Goal: Task Accomplishment & Management: Manage account settings

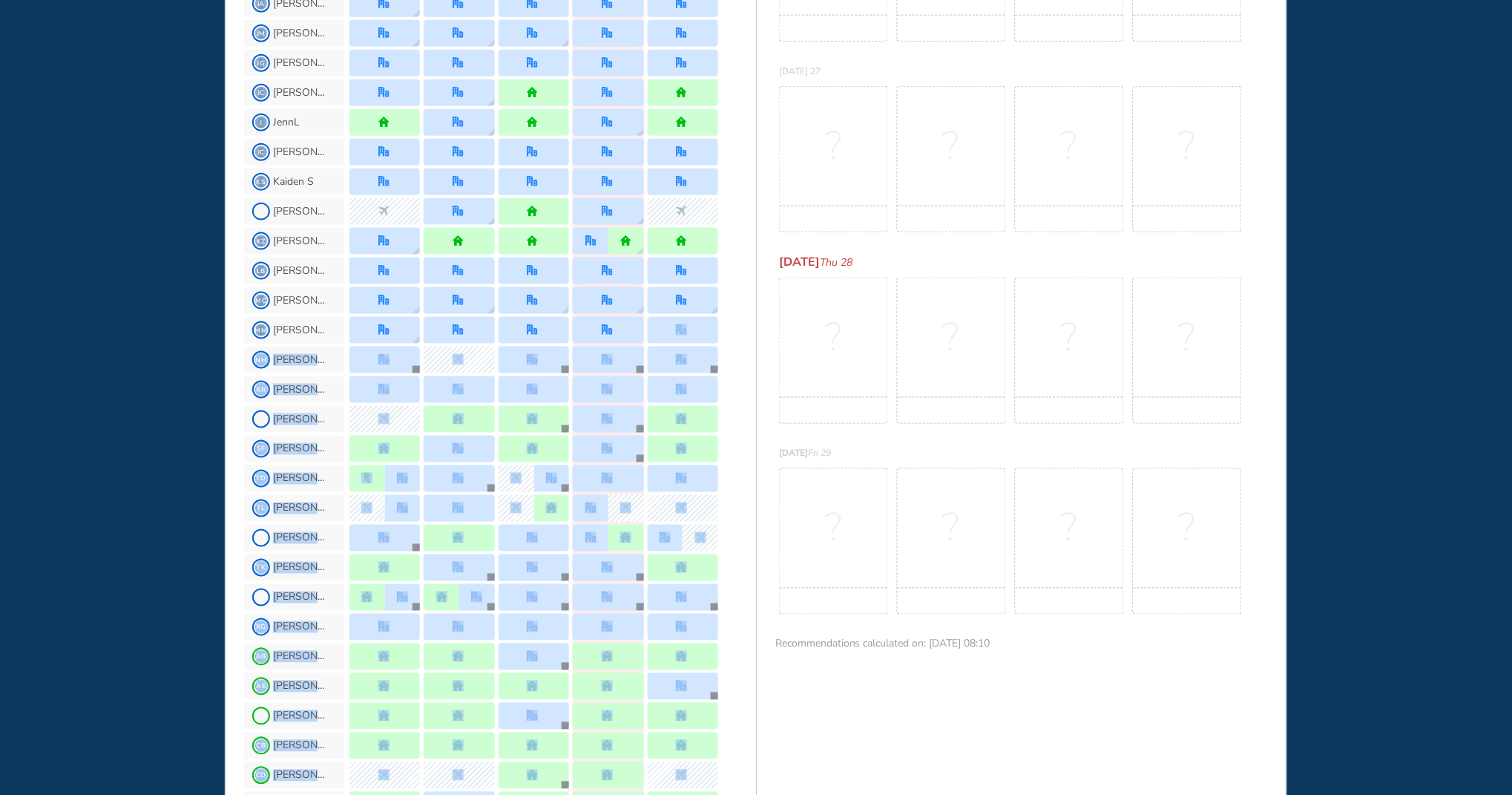
drag, startPoint x: 754, startPoint y: 769, endPoint x: 755, endPoint y: 795, distance: 26.0
click at [755, 794] on html "WHO'S WHERE WHEN MY WORK INITIATIVES 130 JL New! NOTIFICATIONS All Location Tas…" at bounding box center [756, 398] width 1512 height 795
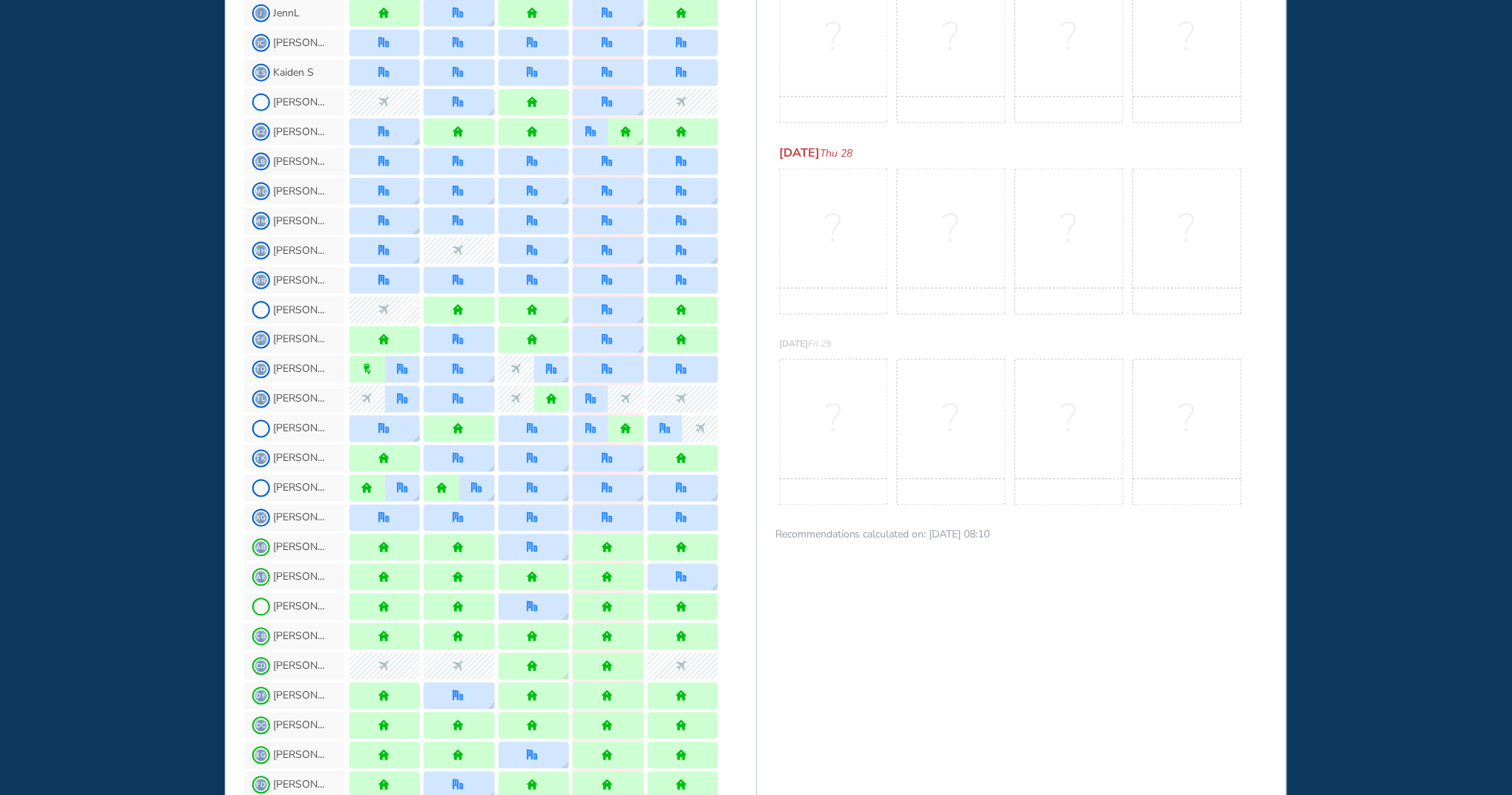
drag, startPoint x: 768, startPoint y: 754, endPoint x: 961, endPoint y: 505, distance: 315.0
click at [961, 505] on div "no-rec" at bounding box center [952, 491] width 107 height 26
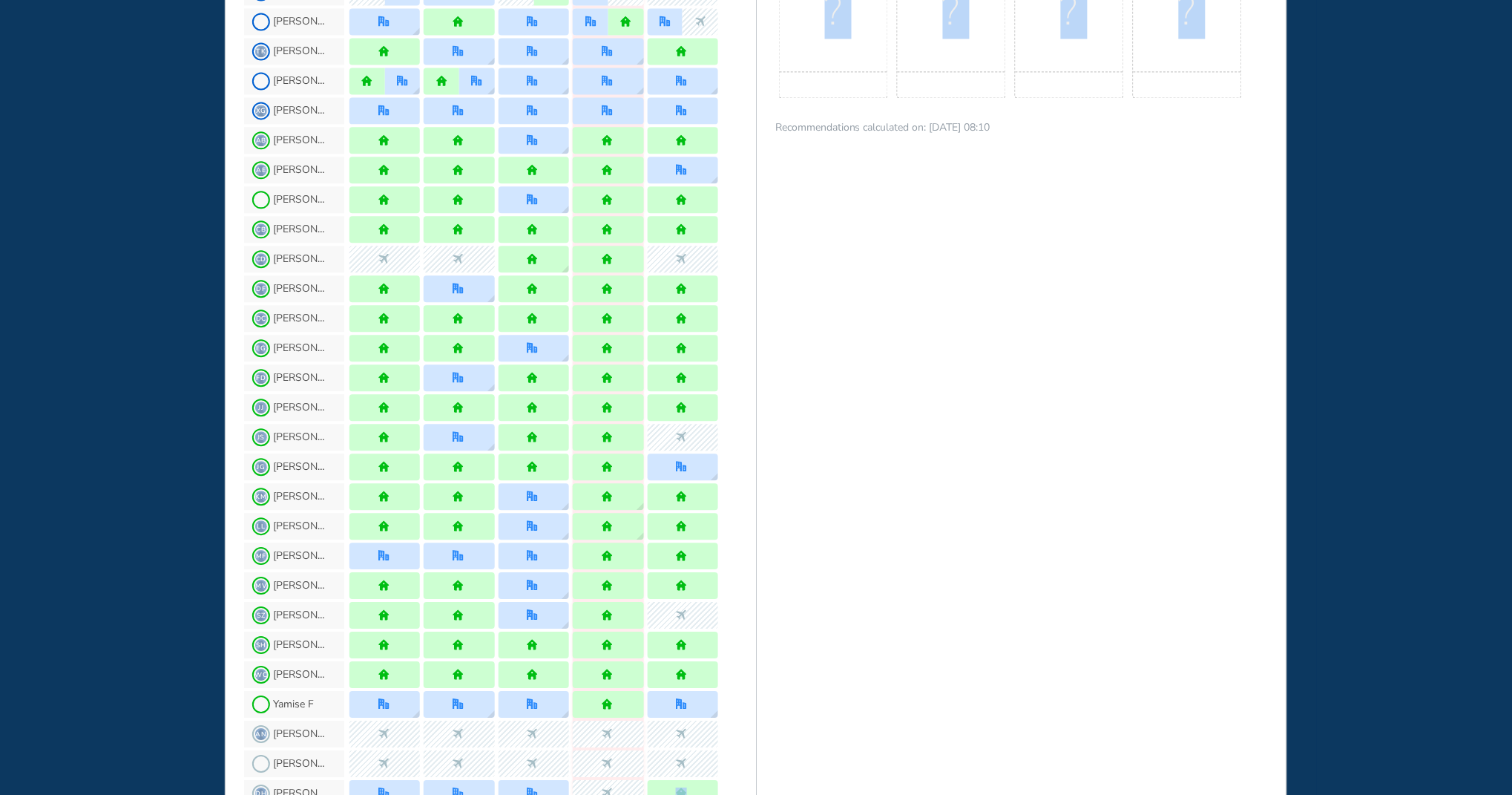
drag, startPoint x: 757, startPoint y: 737, endPoint x: 755, endPoint y: 787, distance: 50.0
click at [755, 787] on div "WHO'S WHERE WHEN FULL Usually quiet B&P Main Floor , [PERSON_NAME] #42 Receptio…" at bounding box center [756, 65] width 1063 height 1922
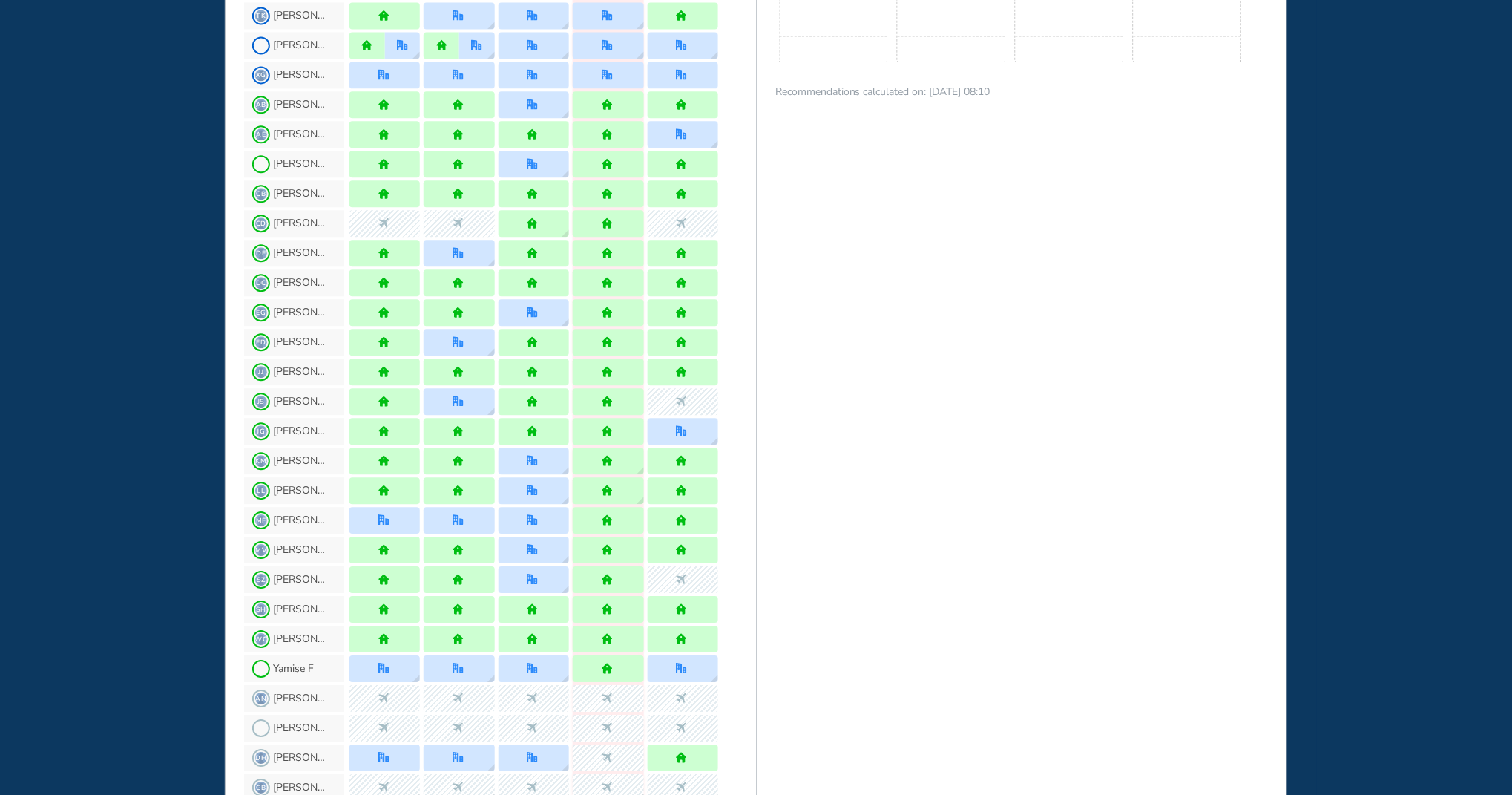
click at [806, 468] on div "BEST OFFICE DAYS WORKPLAN [DATE] 25 No Best Office Days to show! Update your pr…" at bounding box center [1022, 28] width 531 height 1922
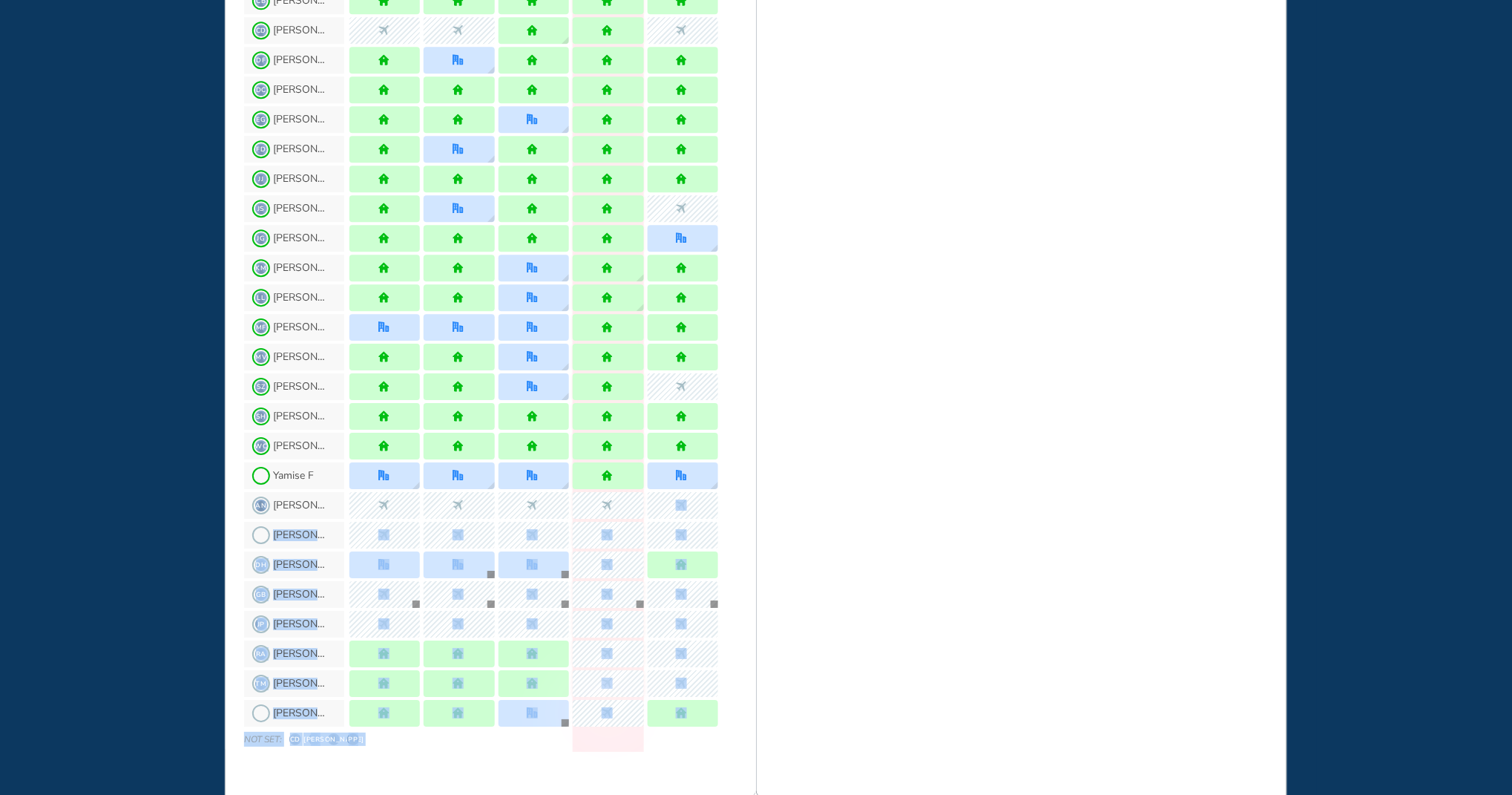
scroll to position [1196, 0]
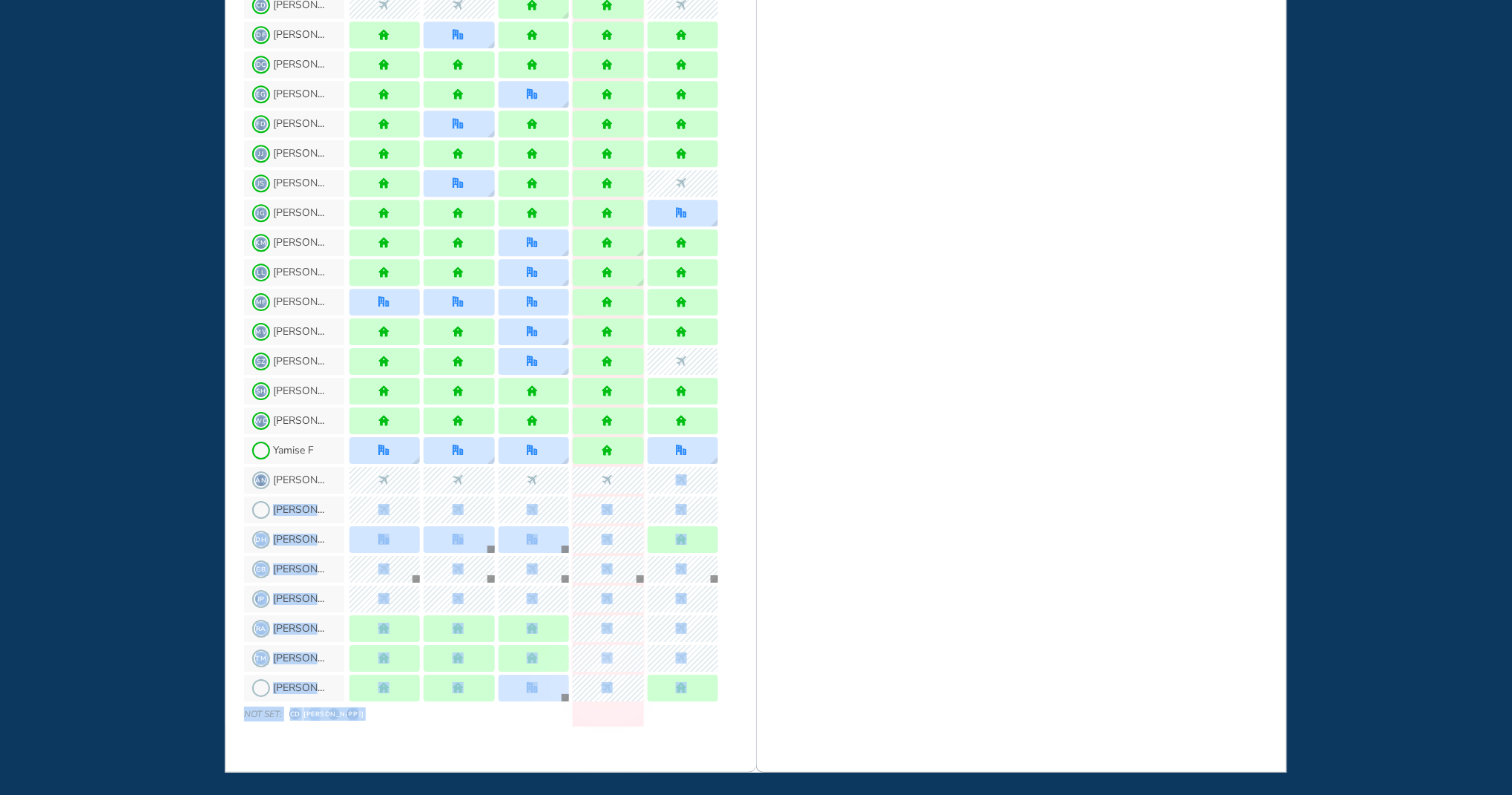
drag, startPoint x: 753, startPoint y: 684, endPoint x: 753, endPoint y: 789, distance: 105.0
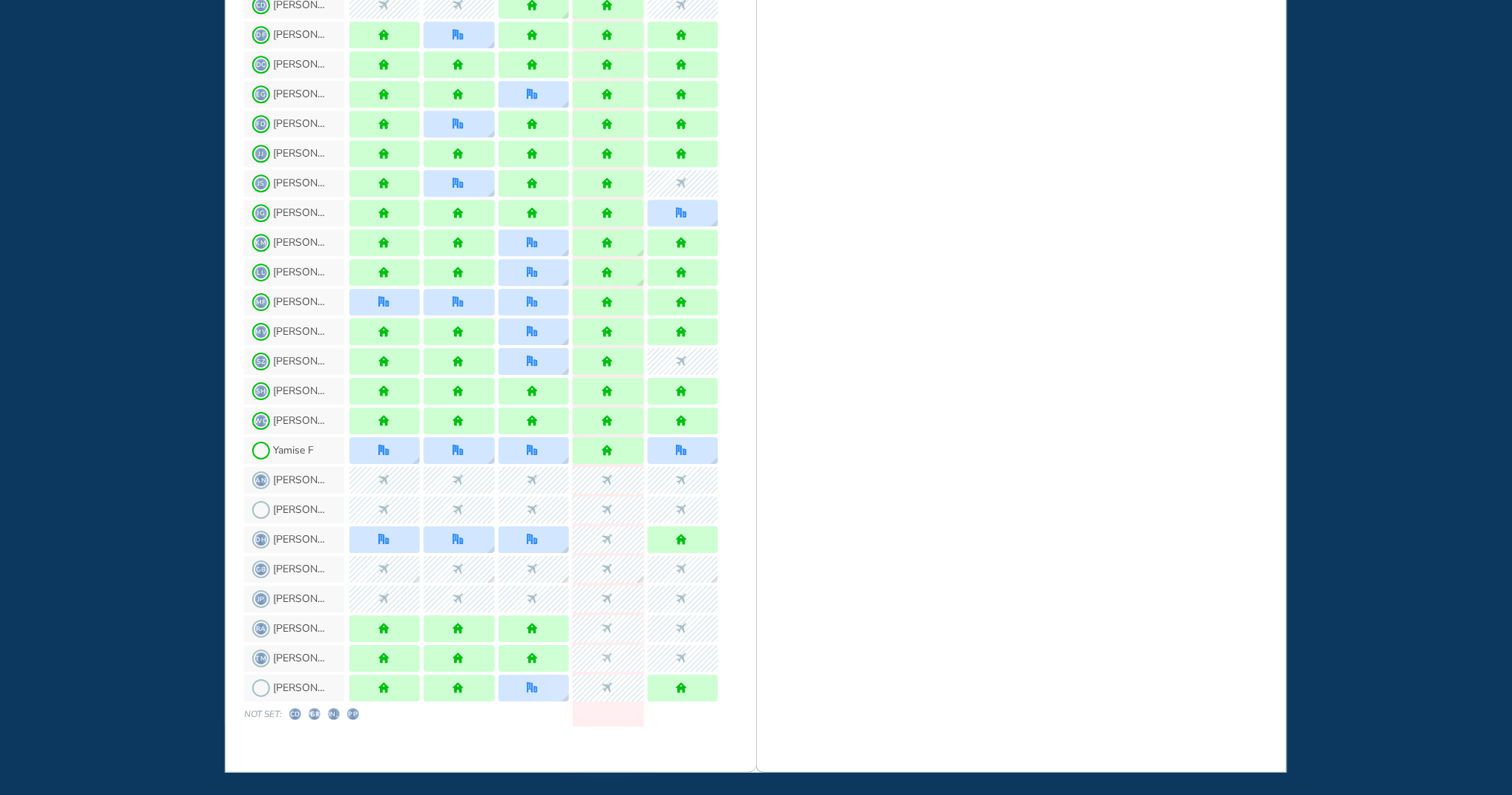
drag, startPoint x: 757, startPoint y: 761, endPoint x: 880, endPoint y: 529, distance: 262.6
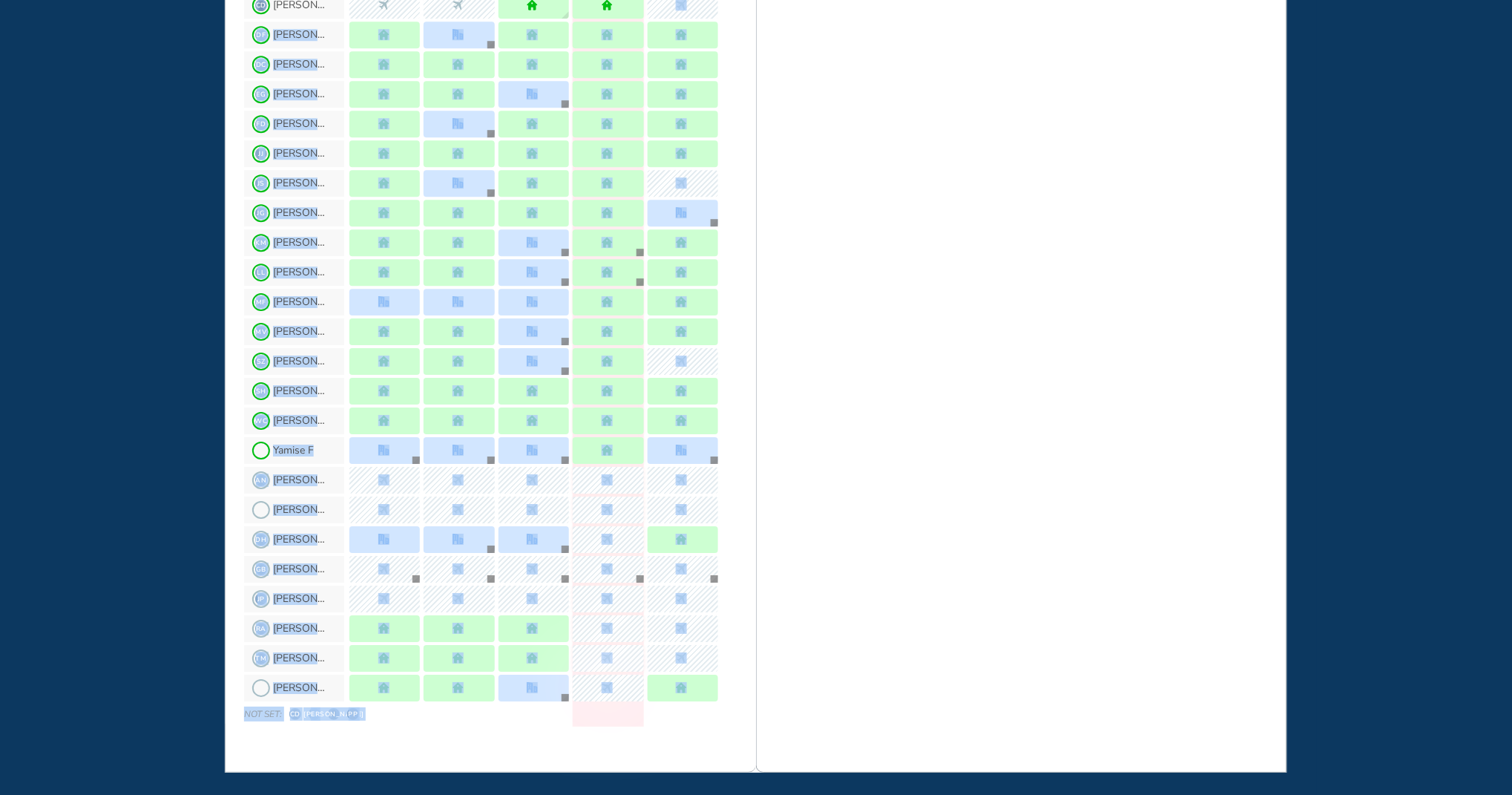
drag, startPoint x: 758, startPoint y: 11, endPoint x: 754, endPoint y: -7, distance: 18.4
click at [754, 0] on html "WHO'S WHERE WHEN MY WORK INITIATIVES 130 JL New! NOTIFICATIONS All Location Tas…" at bounding box center [756, 398] width 1512 height 795
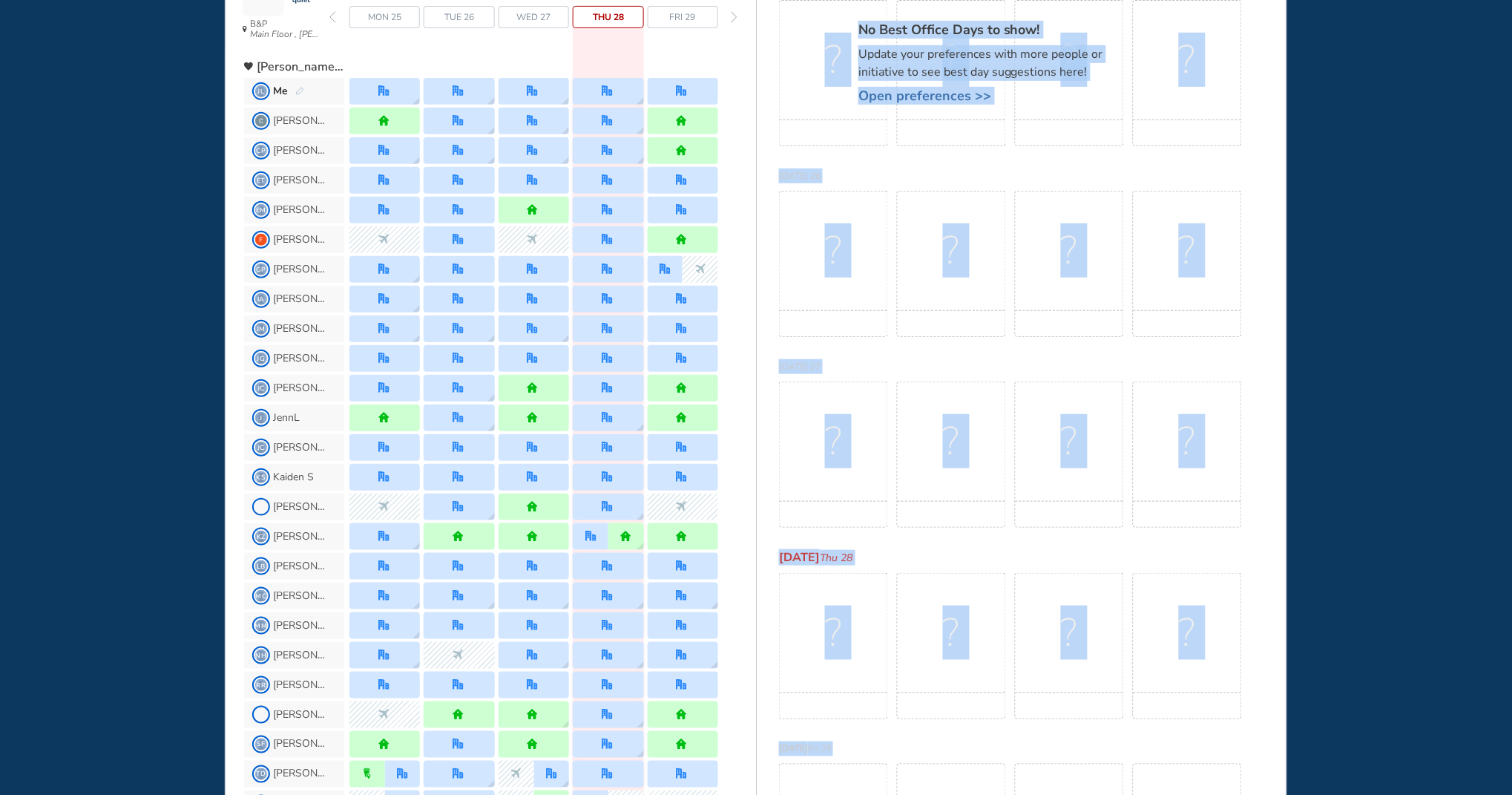
scroll to position [0, 0]
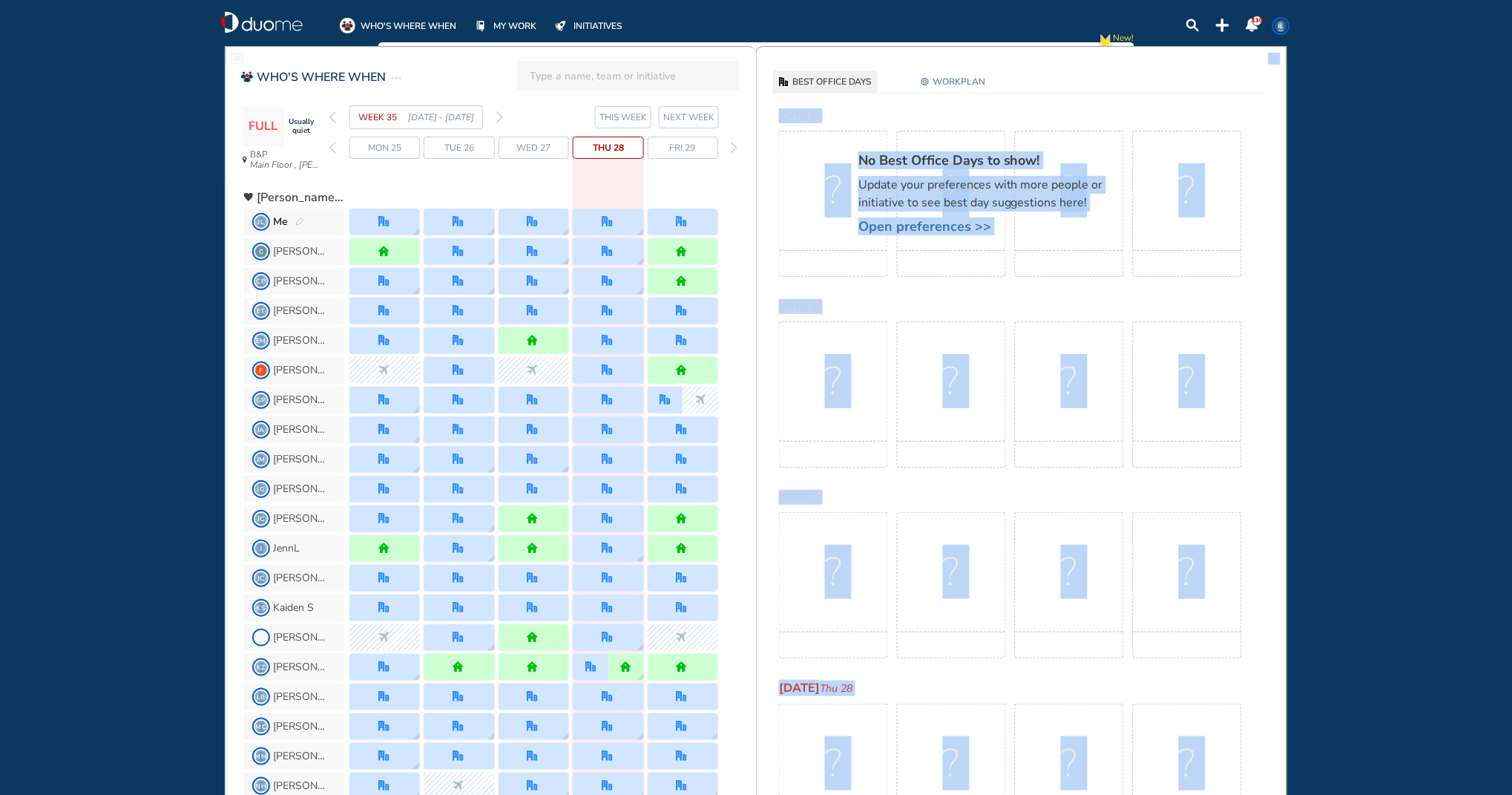
click at [680, 115] on span "NEXT WEEK" at bounding box center [689, 117] width 51 height 15
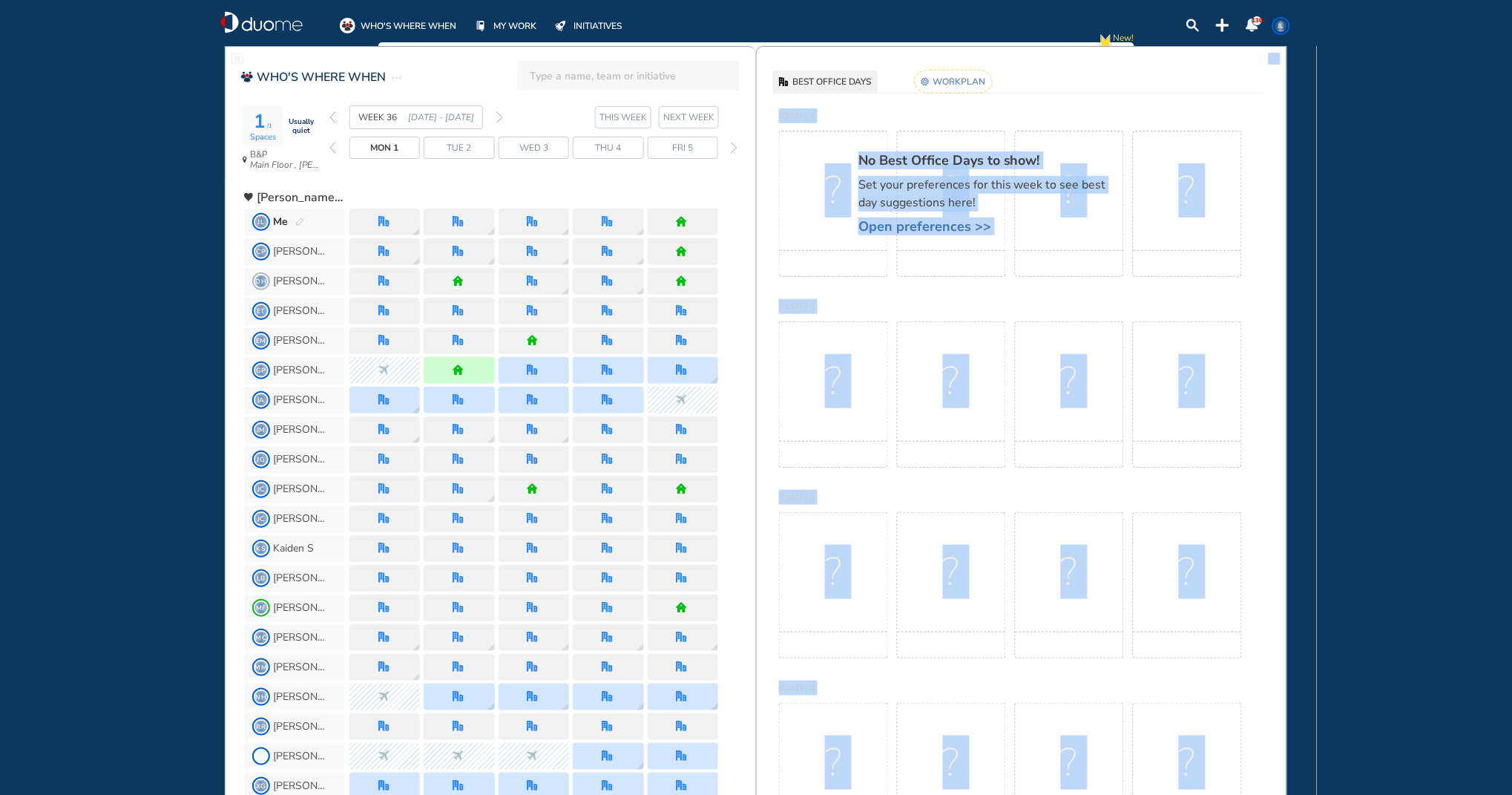
click at [299, 217] on img "pen-edit" at bounding box center [300, 222] width 9 height 10
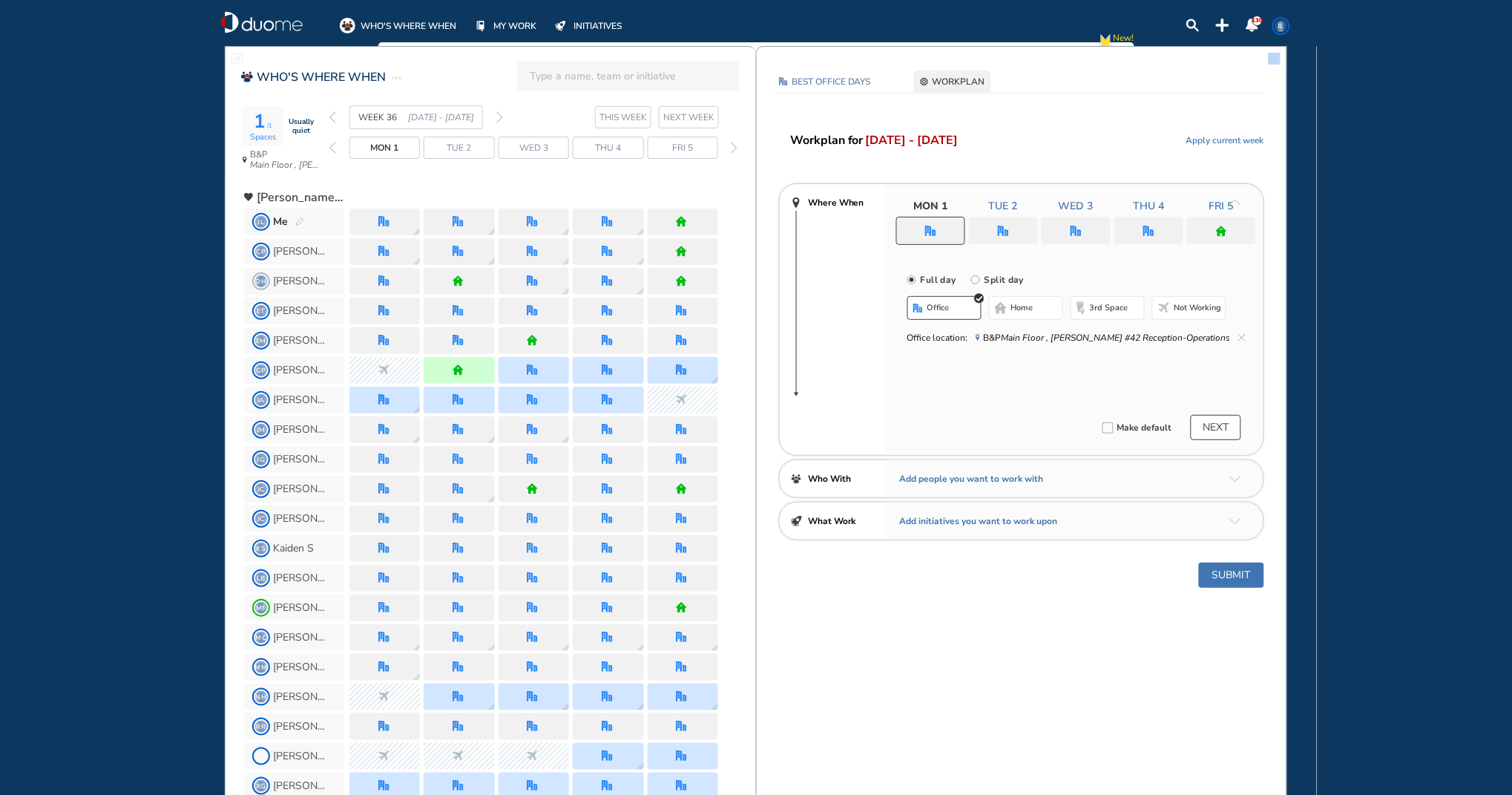
click at [1218, 266] on div "Full day [GEOGRAPHIC_DATA] day office home 3rd space Not working Office locatio…" at bounding box center [1074, 307] width 378 height 106
click at [928, 230] on img "office" at bounding box center [931, 231] width 11 height 11
click at [298, 224] on img "pen-edit" at bounding box center [300, 222] width 9 height 10
click at [948, 228] on div at bounding box center [931, 230] width 69 height 28
click at [1185, 305] on span "Not working" at bounding box center [1198, 307] width 47 height 12
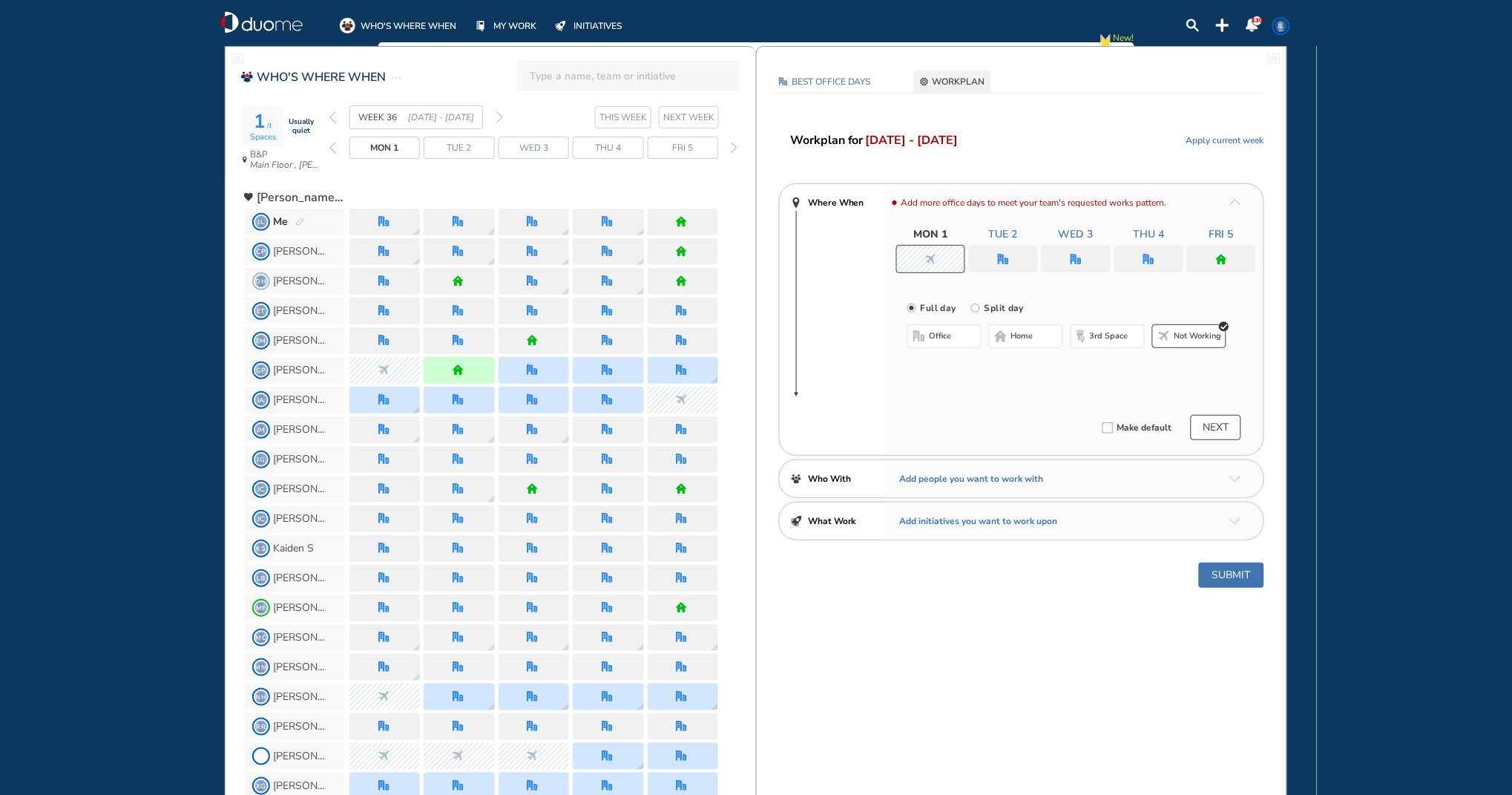
click at [1226, 574] on button "Submit" at bounding box center [1232, 575] width 66 height 25
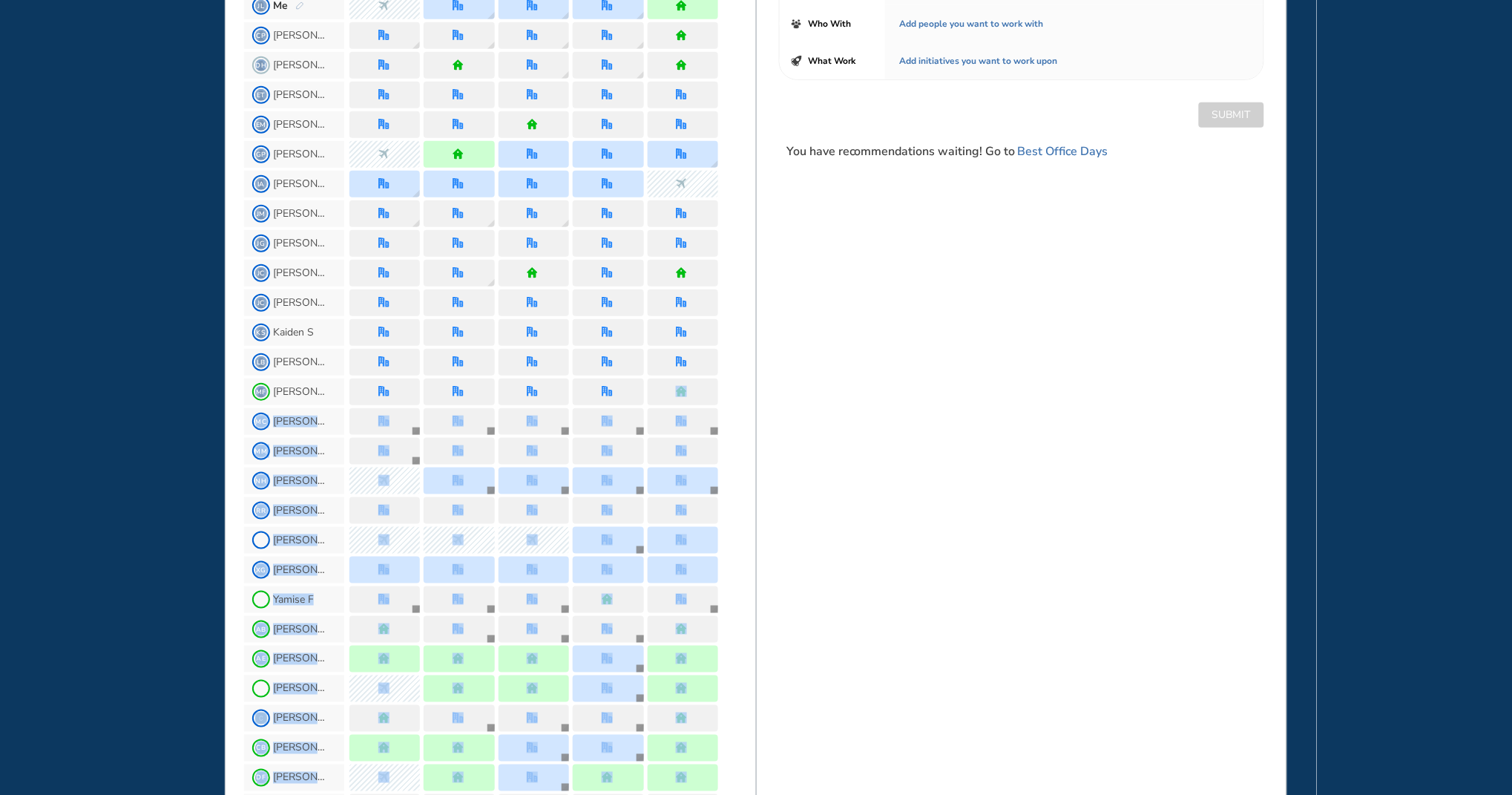
drag, startPoint x: 755, startPoint y: 610, endPoint x: 844, endPoint y: 725, distance: 145.4
click at [771, 767] on div "WHO'S WHERE WHEN 1 /1 Spaces Usually quiet B&P Main Floor , [PERSON_NAME] #42 R…" at bounding box center [756, 747] width 1063 height 1834
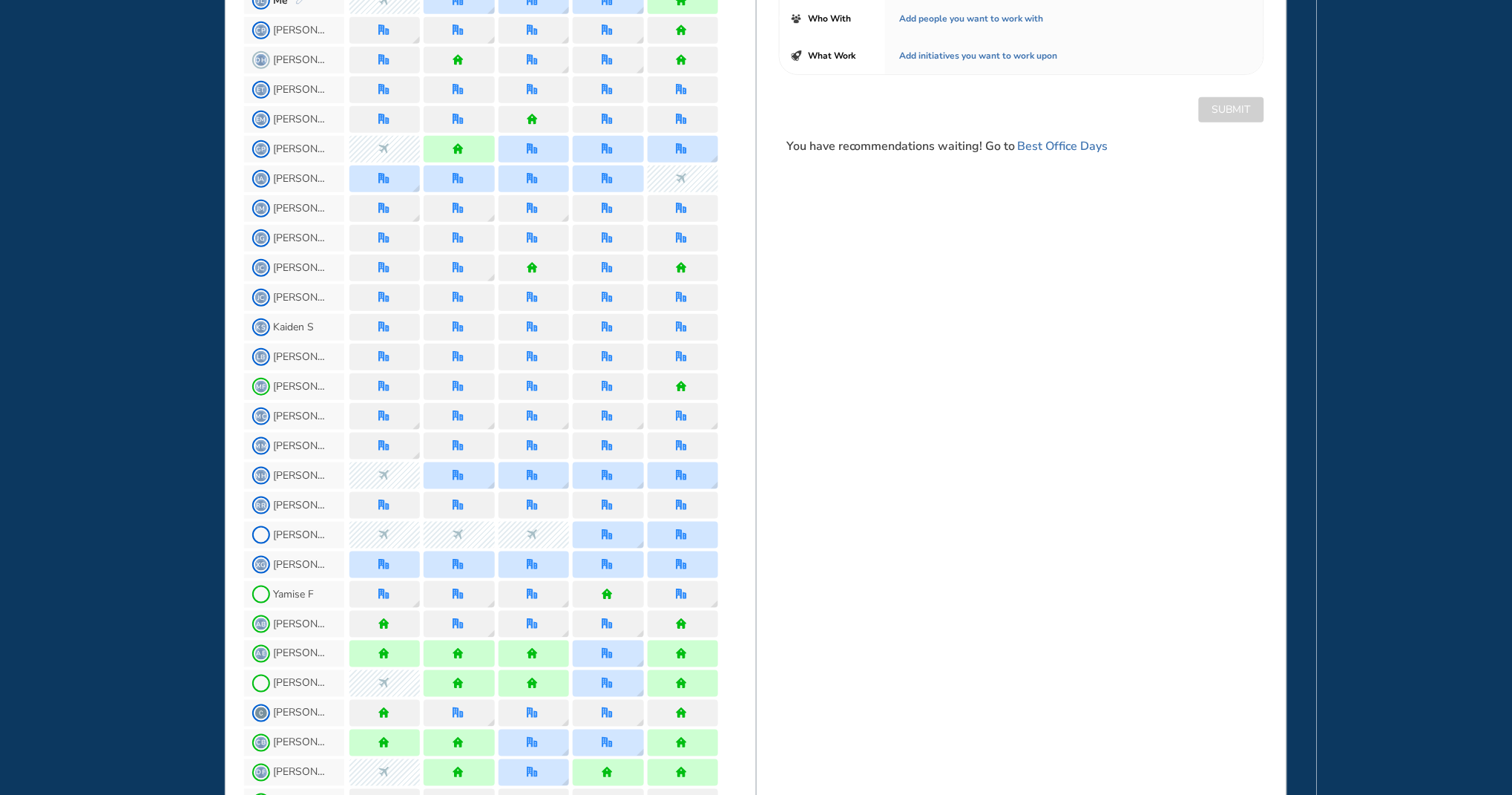
click at [1054, 546] on div "BEST OFFICE DAYS WORKPLAN [DATE] B&P Main Floor , [PERSON_NAME] #42 Reception-O…" at bounding box center [1022, 741] width 531 height 1834
drag, startPoint x: 752, startPoint y: 5, endPoint x: 752, endPoint y: -5, distance: 10.0
click at [752, 0] on html "WHO'S WHERE WHEN MY WORK INITIATIVES 130 JL New! NOTIFICATIONS All Location Tas…" at bounding box center [756, 398] width 1512 height 795
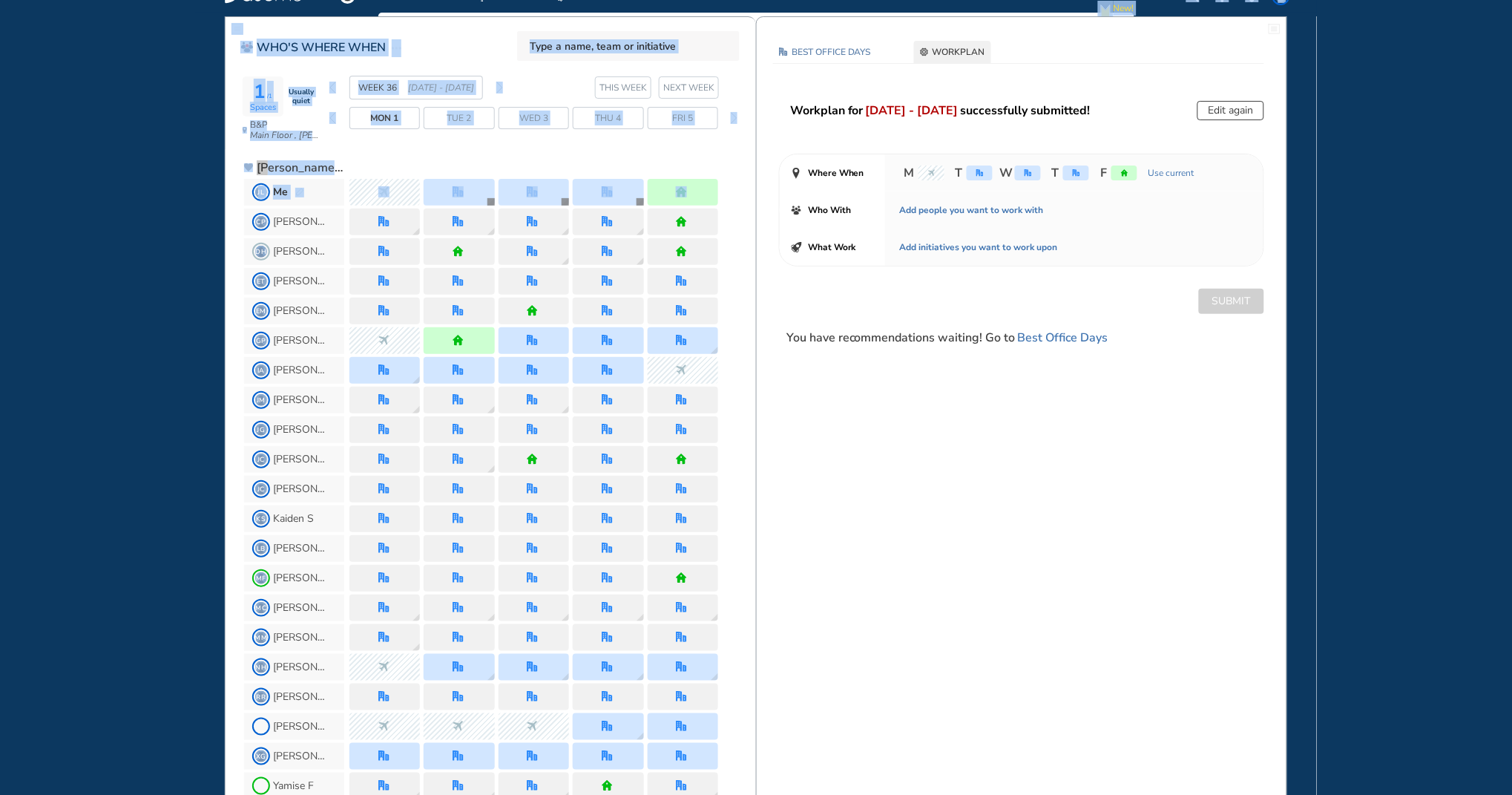
scroll to position [0, 0]
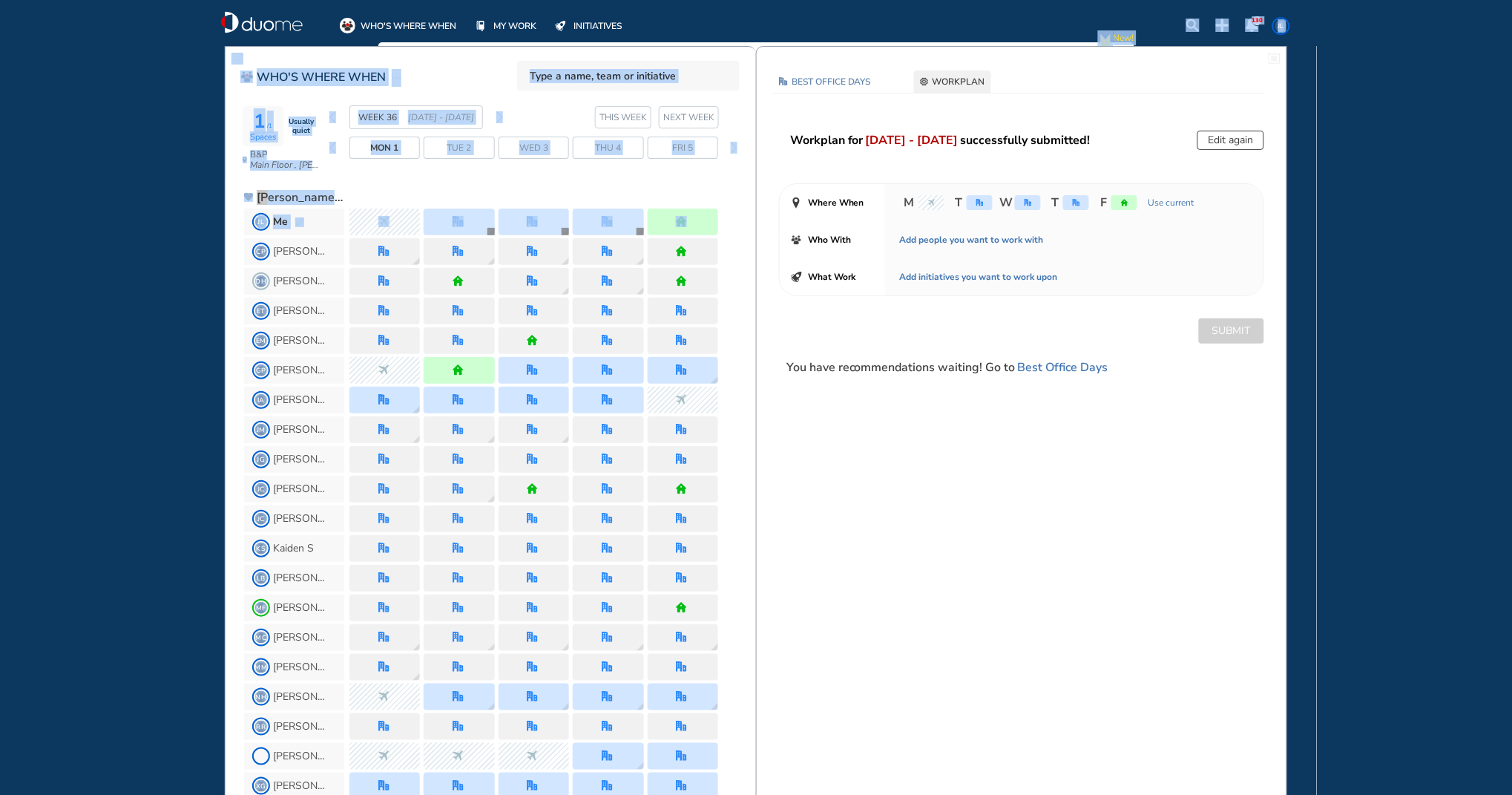
click at [752, 1] on div "WHO'S WHERE WHEN MY WORK INITIATIVES 130 JL New! NOTIFICATIONS All Location Tas…" at bounding box center [756, 398] width 1512 height 795
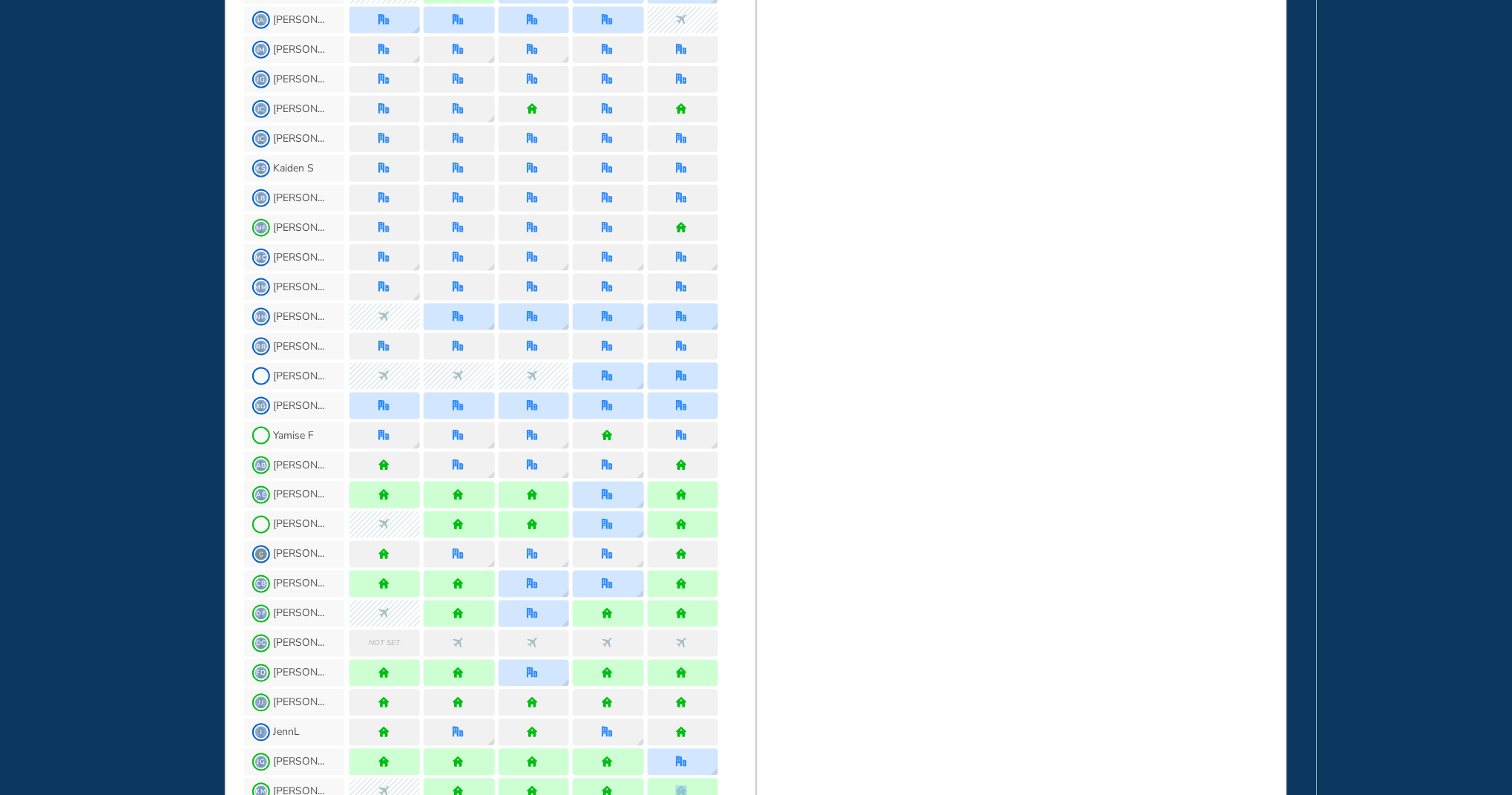
scroll to position [578, 0]
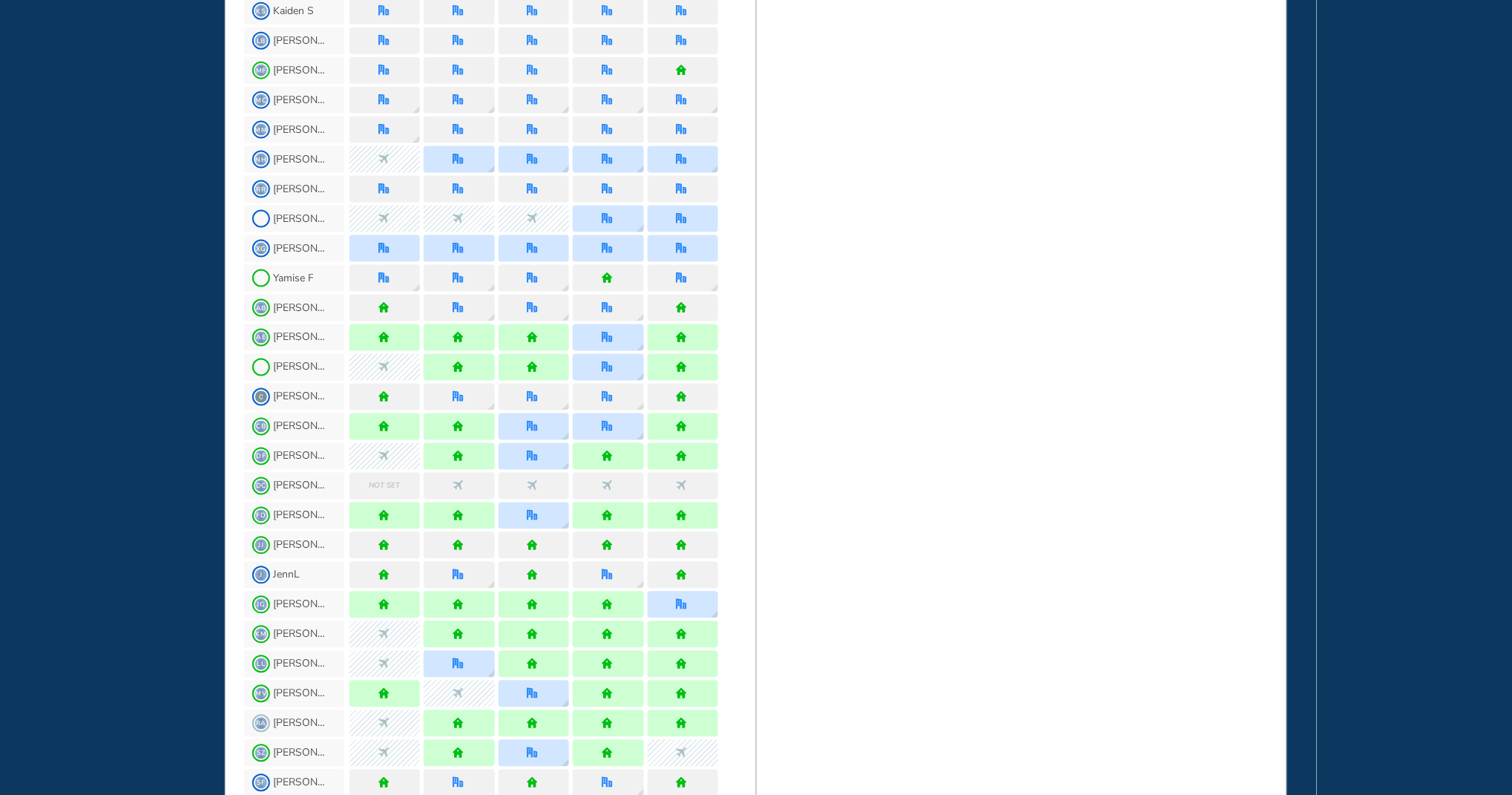
drag, startPoint x: 759, startPoint y: 752, endPoint x: 750, endPoint y: 797, distance: 45.9
click at [750, 794] on html "WHO'S WHERE WHEN MY WORK INITIATIVES 130 JL New! NOTIFICATIONS All Location Tas…" at bounding box center [756, 398] width 1512 height 795
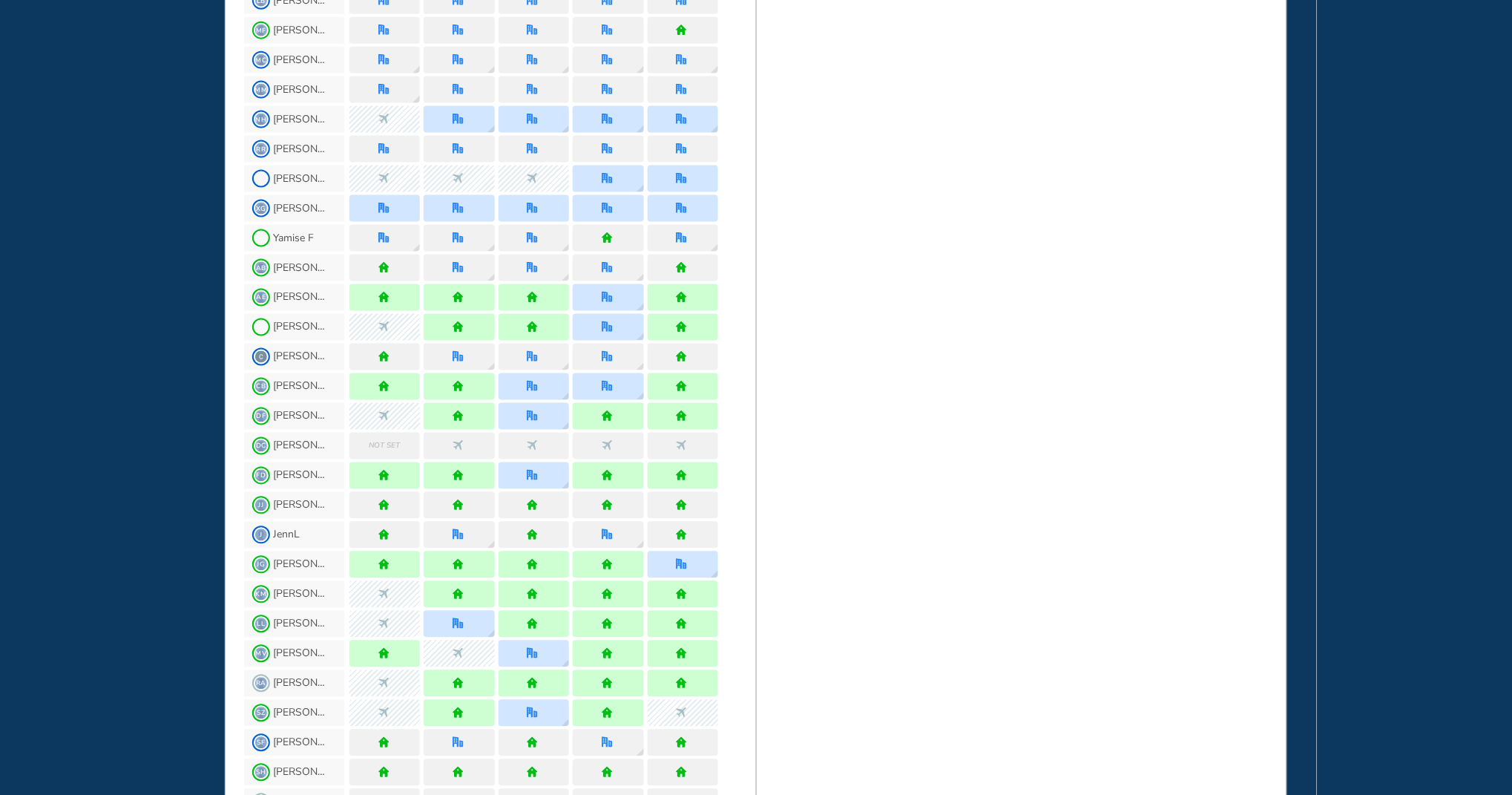
drag, startPoint x: 752, startPoint y: 787, endPoint x: 930, endPoint y: 543, distance: 302.0
click at [924, 549] on div "BEST OFFICE DAYS WORKPLAN [DATE] B&P Main Floor , [PERSON_NAME] #42 Reception-O…" at bounding box center [1022, 386] width 531 height 1834
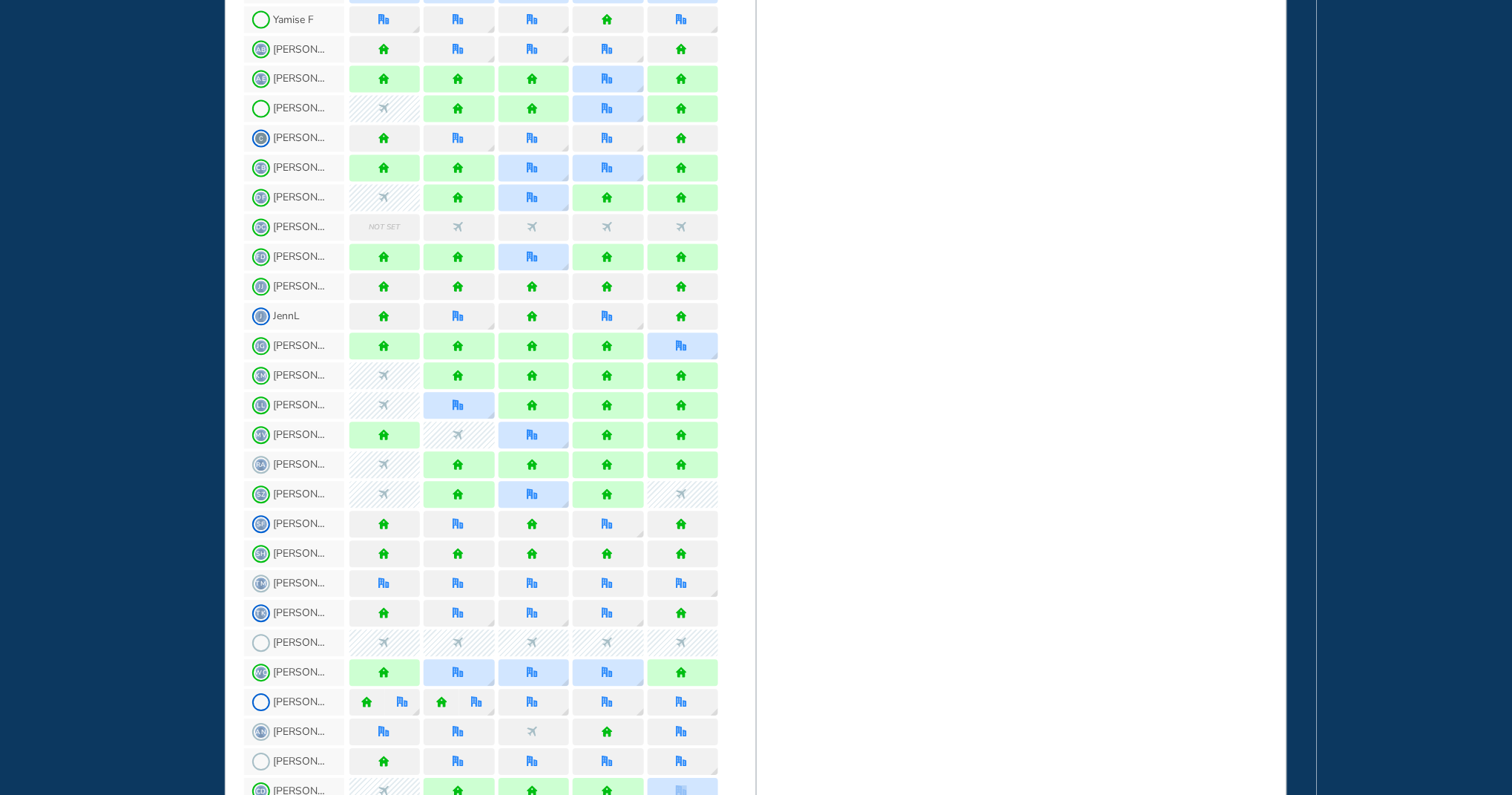
drag, startPoint x: 755, startPoint y: 720, endPoint x: 751, endPoint y: 784, distance: 64.1
click at [751, 784] on div "WHO'S WHERE WHEN 1 /1 Spaces Usually quiet B&P Main Floor , [PERSON_NAME] #42 R…" at bounding box center [756, 167] width 1063 height 1834
